Goal: Task Accomplishment & Management: Complete application form

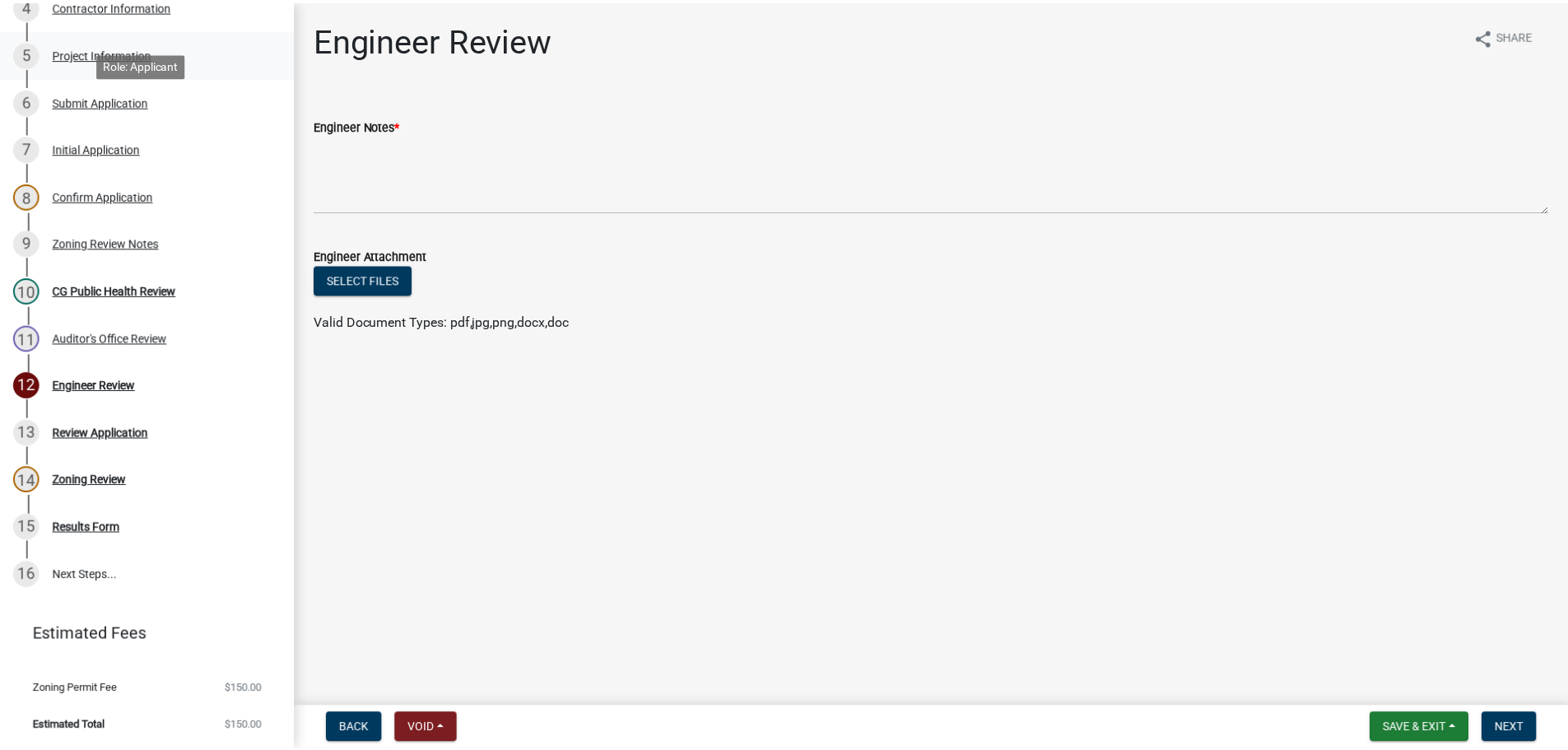
scroll to position [456, 0]
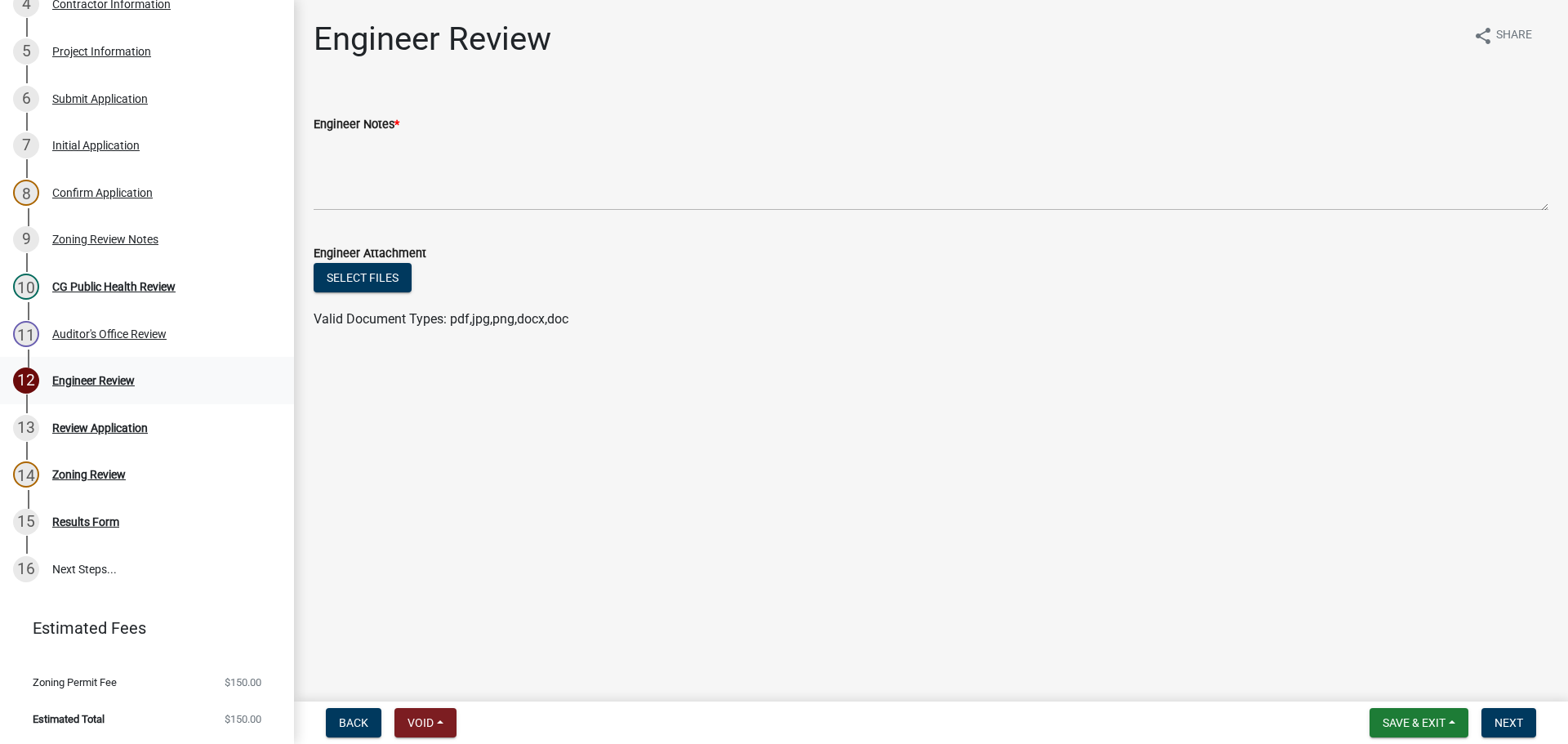
click at [175, 377] on div "12 Engineer Review" at bounding box center [140, 380] width 255 height 26
click at [125, 376] on div "Engineer Review" at bounding box center [93, 380] width 82 height 11
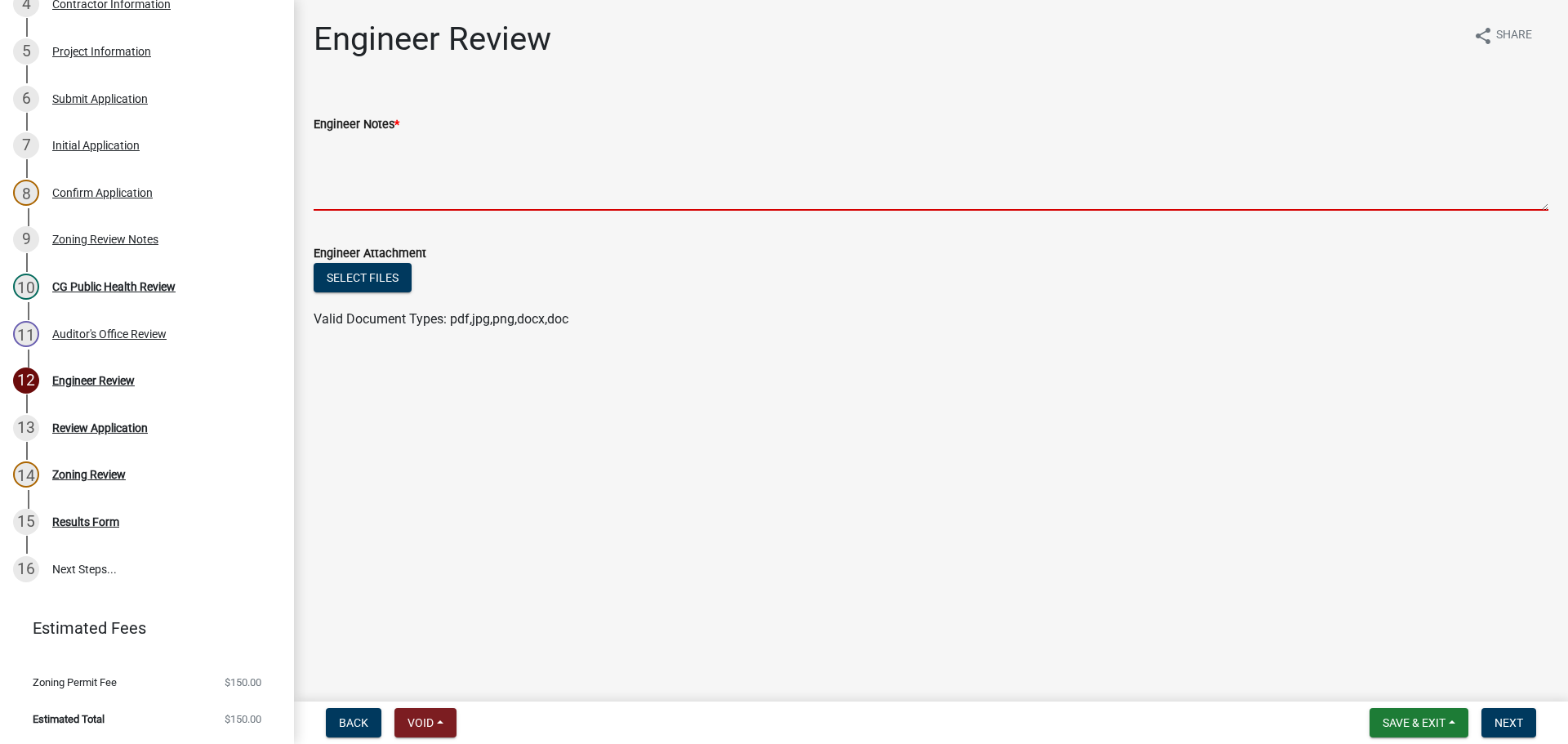
click at [523, 208] on textarea "Engineer Notes *" at bounding box center [931, 172] width 1235 height 77
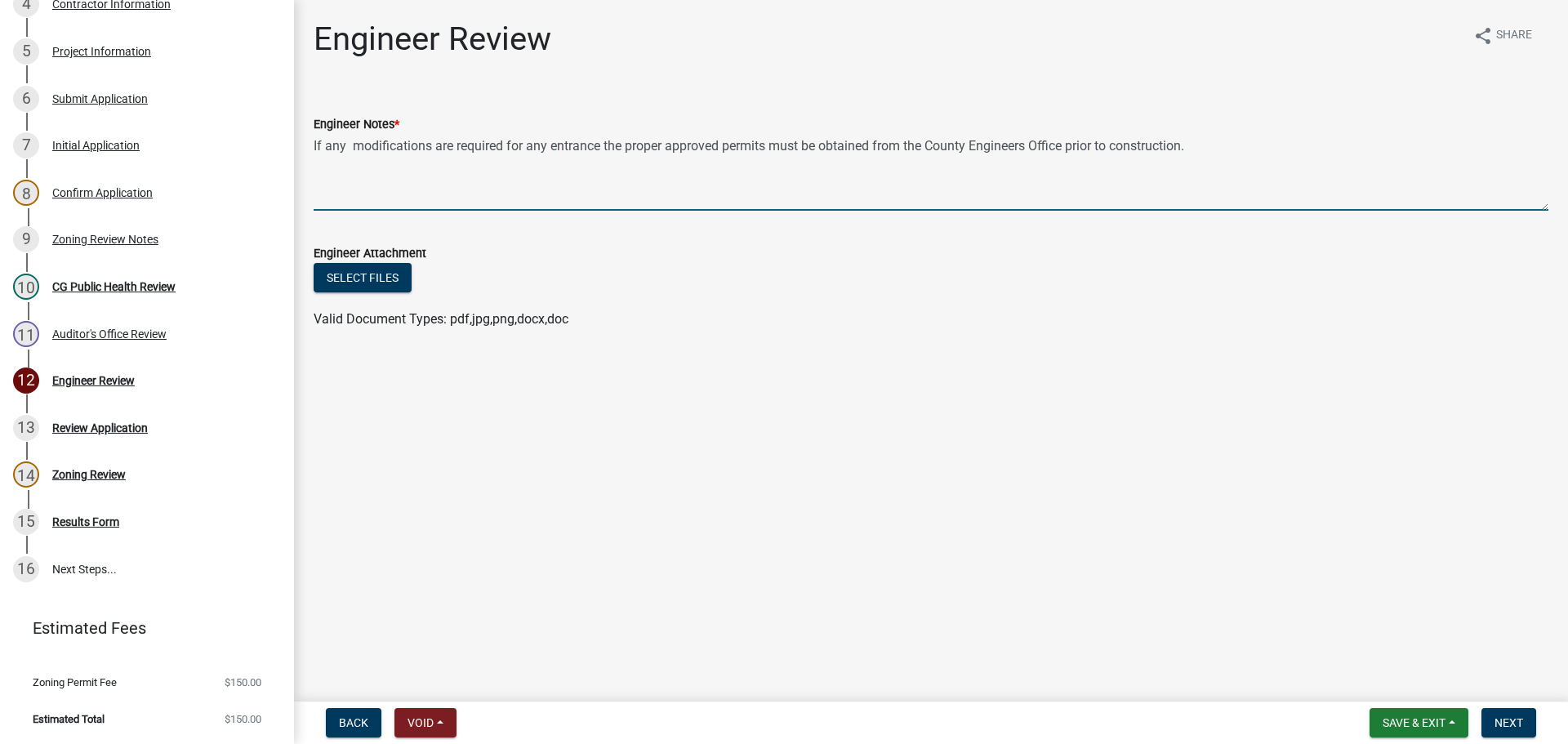
drag, startPoint x: 1208, startPoint y: 150, endPoint x: 602, endPoint y: 152, distance: 606.0
click at [602, 152] on textarea "If any modifications are required for any entrance the proper approved permits …" at bounding box center [931, 172] width 1235 height 77
click at [1031, 155] on textarea "If any modifications are required for any entrance the proper approved permits …" at bounding box center [931, 172] width 1235 height 77
paste textarea "the proper approved permits must be obtained from the County Engineers Office p…"
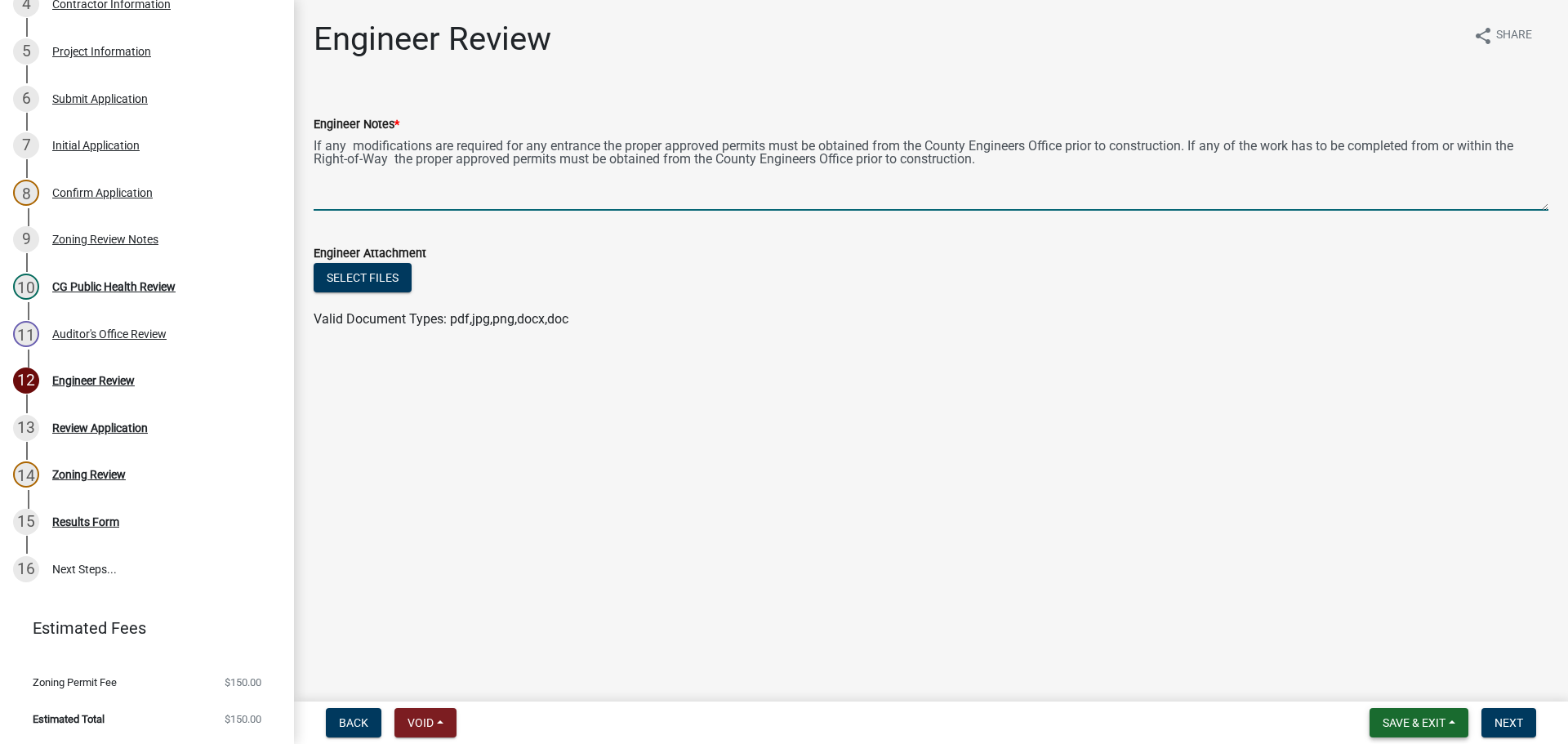
type textarea "If any modifications are required for any entrance the proper approved permits …"
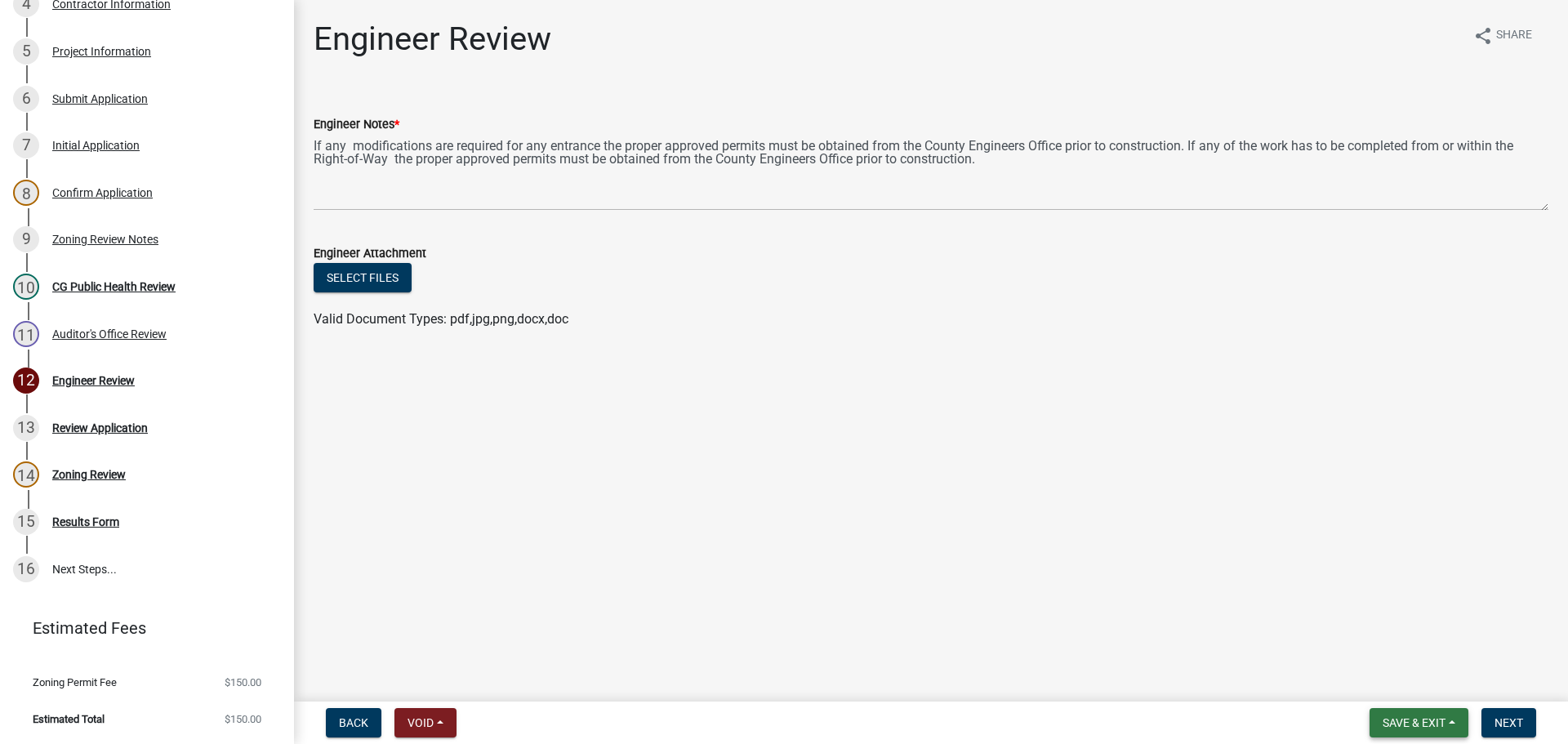
click at [1031, 442] on span "Save & Exit" at bounding box center [1414, 723] width 63 height 13
click at [1031, 442] on button "Save" at bounding box center [1404, 641] width 131 height 39
click at [1031, 442] on span "Next" at bounding box center [1509, 723] width 29 height 13
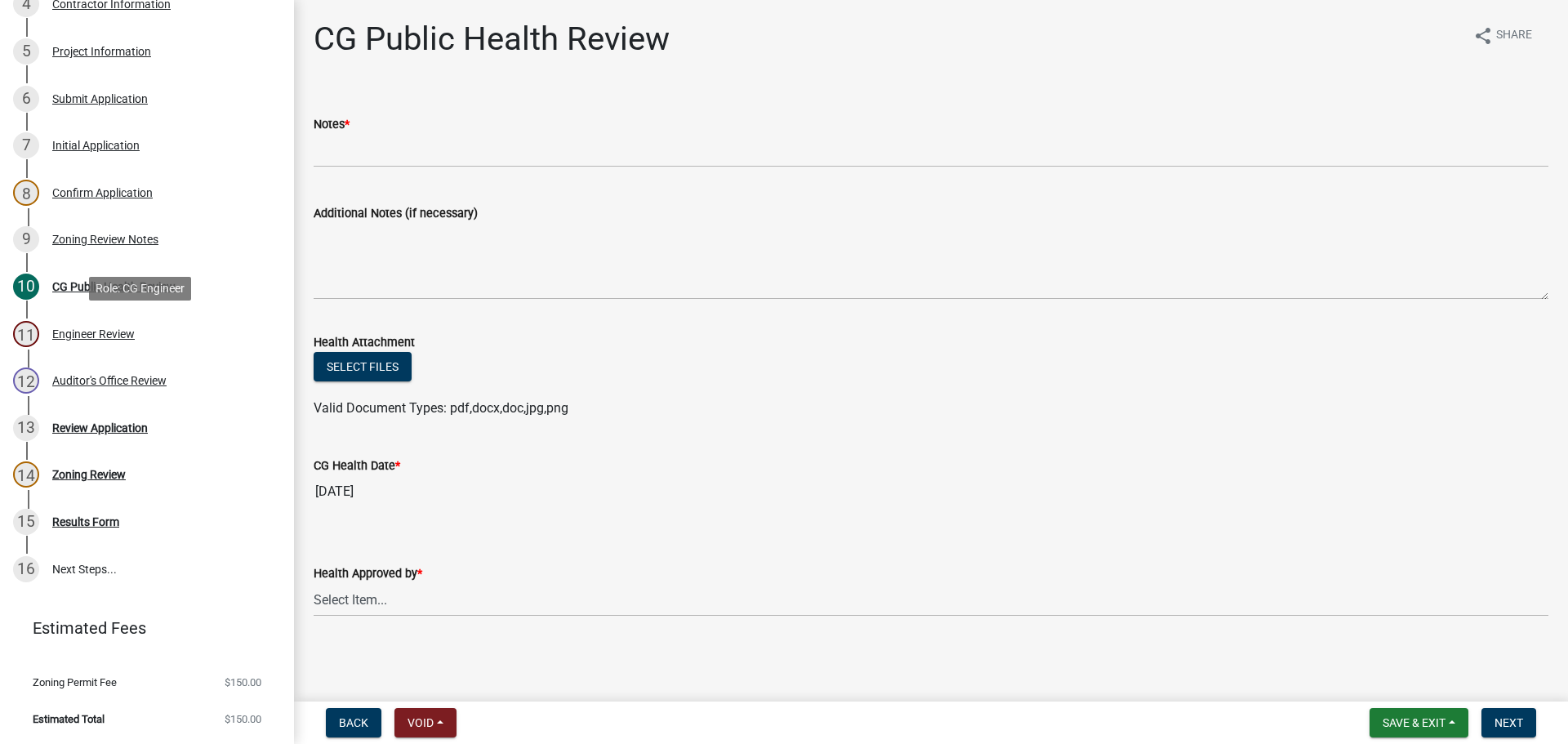
click at [144, 326] on div "11 Engineer Review" at bounding box center [140, 334] width 255 height 26
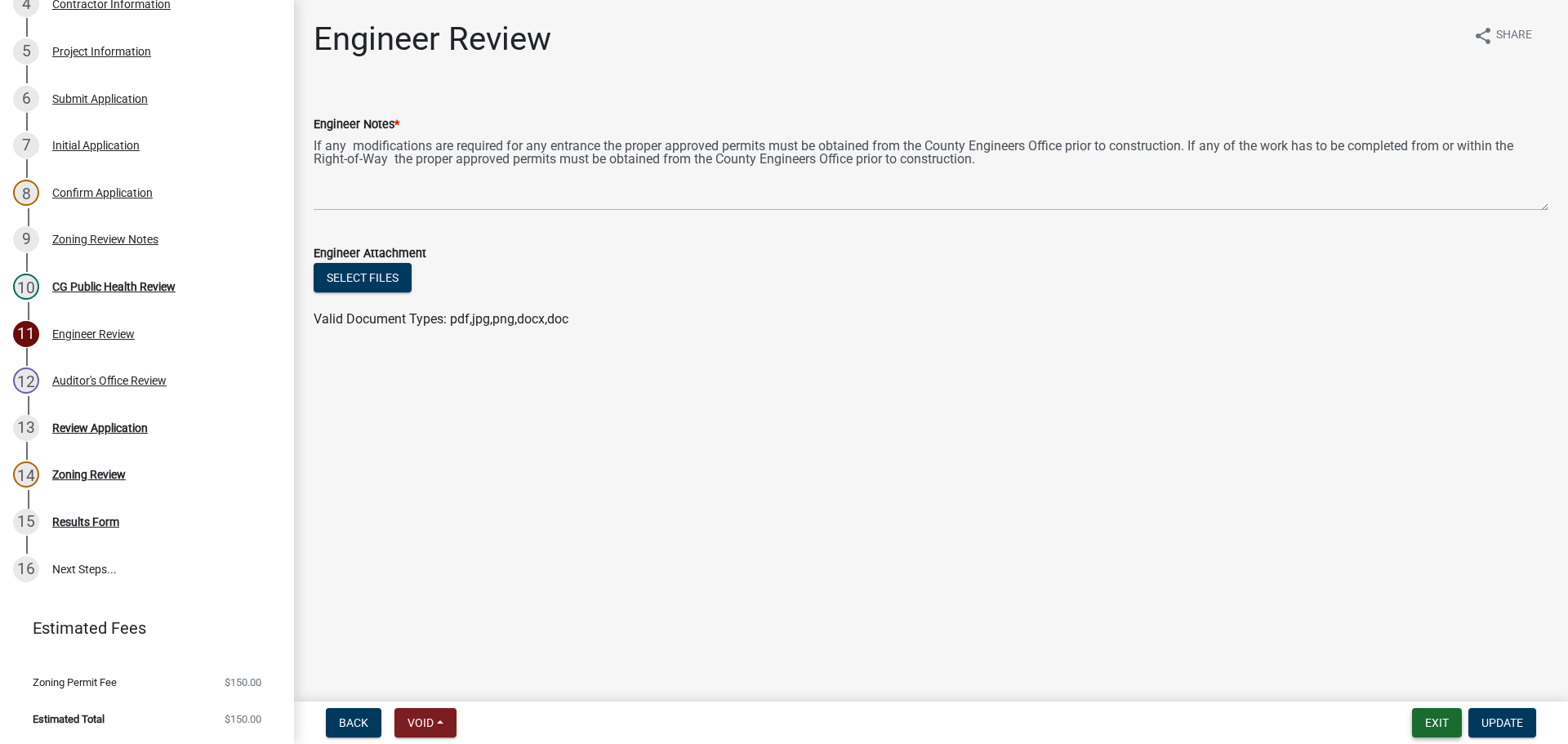
click at [1031, 442] on button "Exit" at bounding box center [1437, 723] width 50 height 30
